Goal: Communication & Community: Answer question/provide support

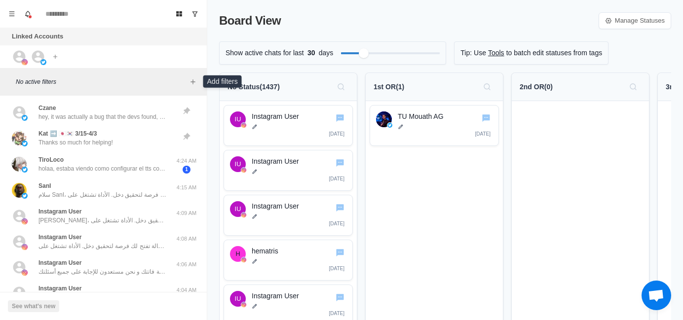
click at [191, 81] on icon "Add filters" at bounding box center [193, 82] width 8 height 8
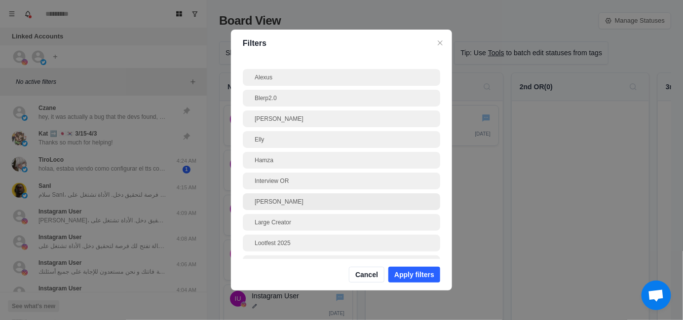
click at [283, 203] on div "[PERSON_NAME]" at bounding box center [342, 201] width 174 height 9
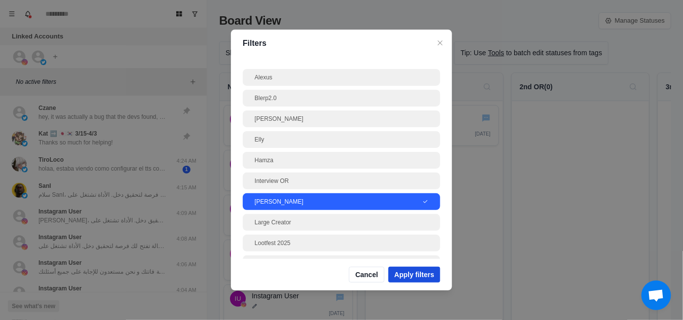
click at [424, 271] on button "Apply filters" at bounding box center [414, 275] width 52 height 16
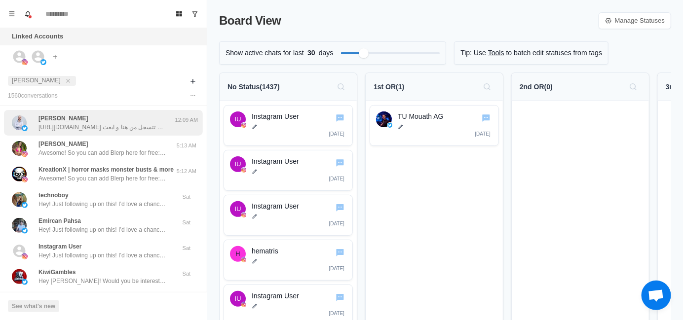
click at [112, 125] on p "[URL][DOMAIN_NAME] ممكن تتسجل من هنا و ابعث [PERSON_NAME] لنجيب على جميع اسئلتك…" at bounding box center [102, 127] width 128 height 9
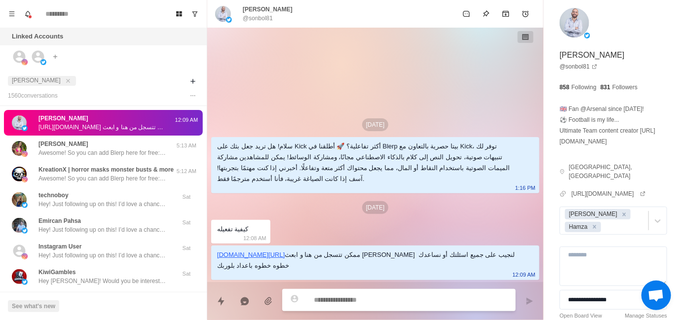
click at [266, 17] on p "@sonbol81" at bounding box center [258, 18] width 30 height 9
copy p "sonbol81"
click at [621, 213] on icon "Remove Jayson" at bounding box center [624, 214] width 7 height 7
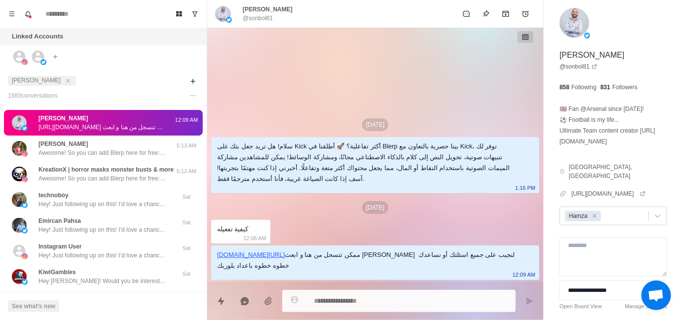
click at [282, 90] on div "[DATE] سلام! هل تريد جعل بثك على Kick أكثر تفاعلية؟ 🚀 أطلقنا في Blerp بيتا حصري…" at bounding box center [375, 155] width 336 height 255
click at [65, 78] on icon "close" at bounding box center [68, 80] width 7 height 7
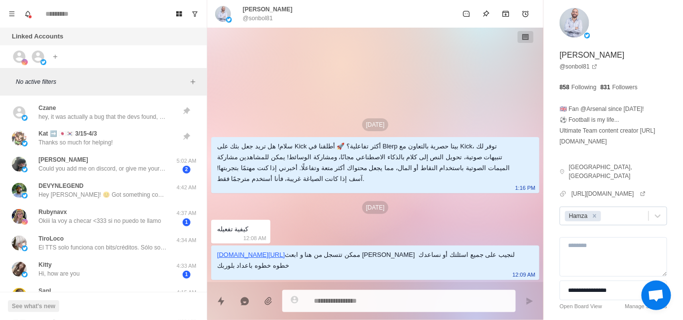
type textarea "*"
